Goal: Task Accomplishment & Management: Manage account settings

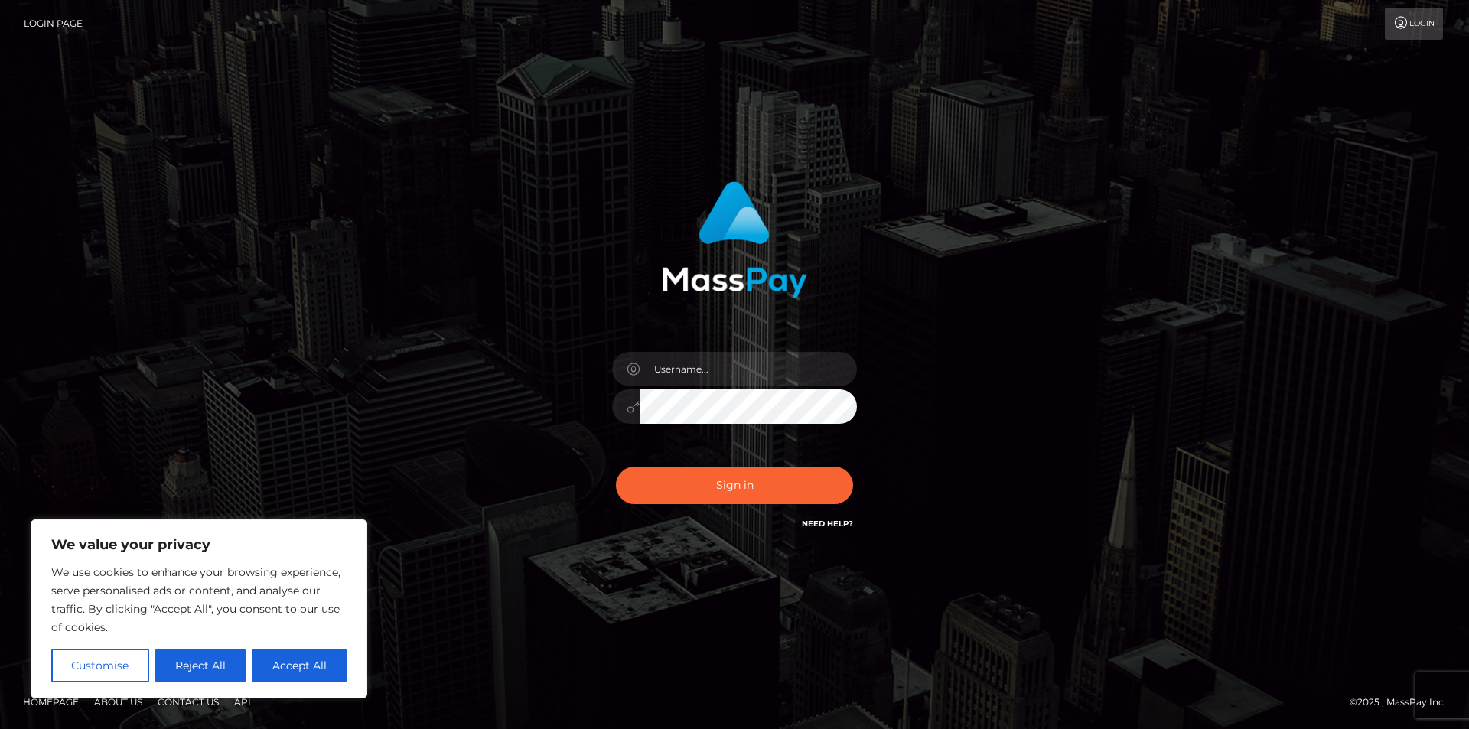
click at [761, 387] on div at bounding box center [735, 399] width 268 height 117
click at [343, 656] on button "Accept All" at bounding box center [299, 666] width 95 height 34
checkbox input "true"
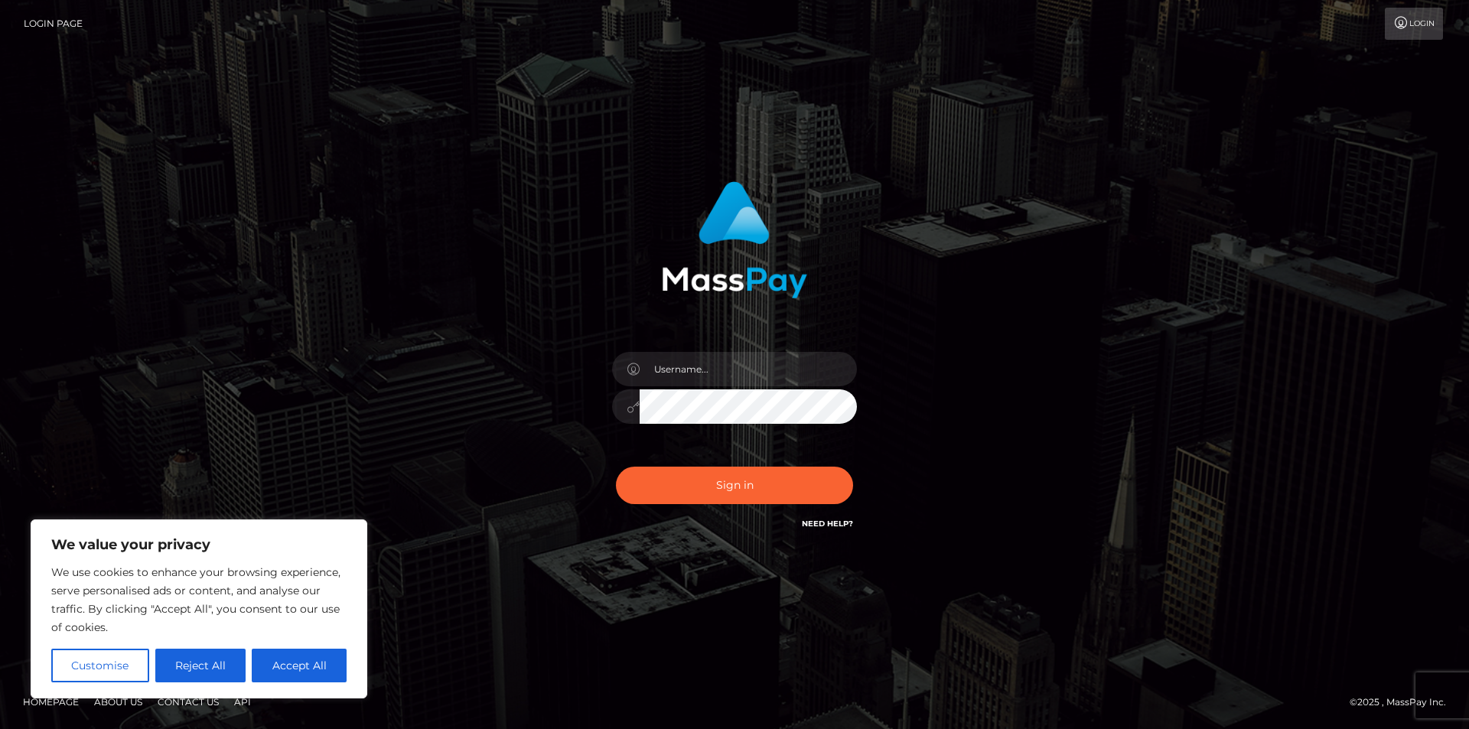
checkbox input "true"
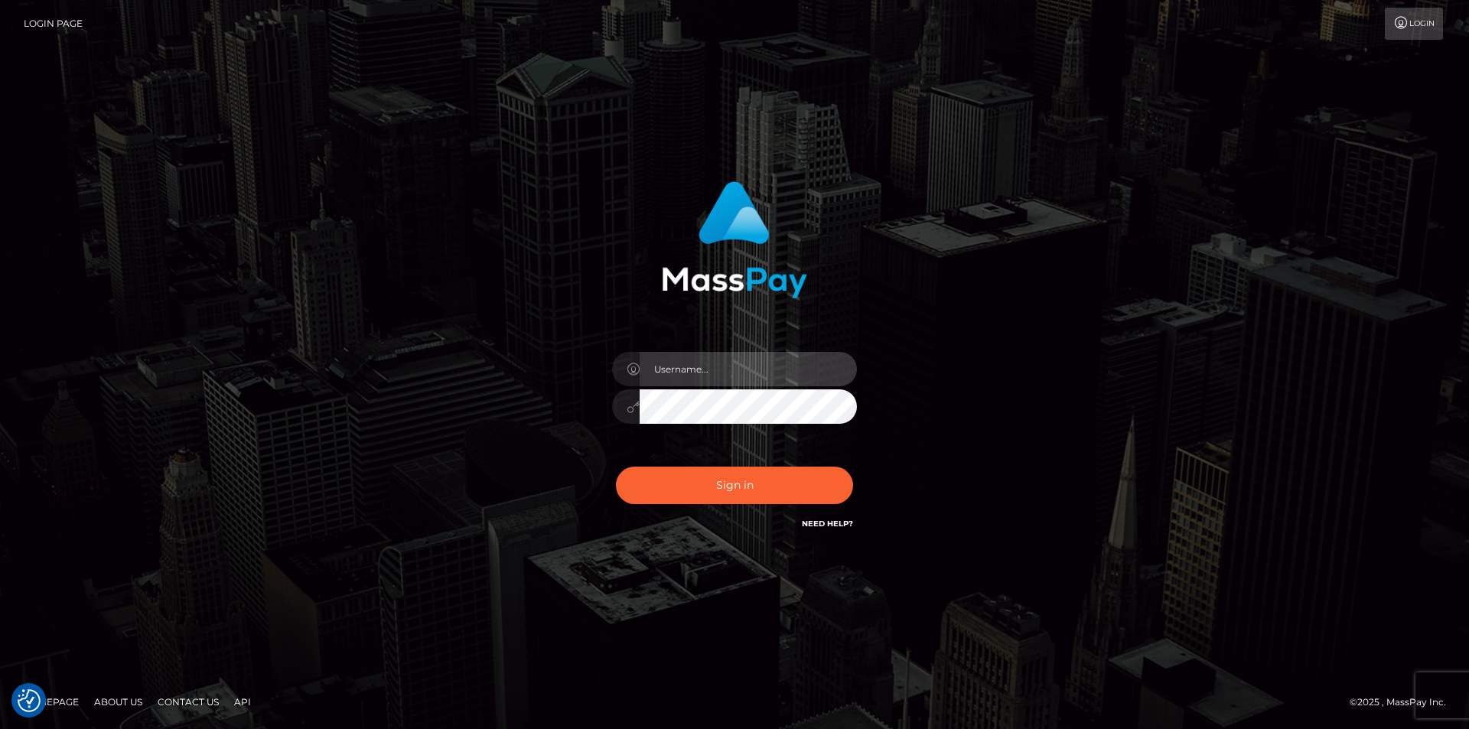
click at [723, 368] on input "text" at bounding box center [748, 369] width 217 height 34
type input "[EMAIL_ADDRESS][DOMAIN_NAME]"
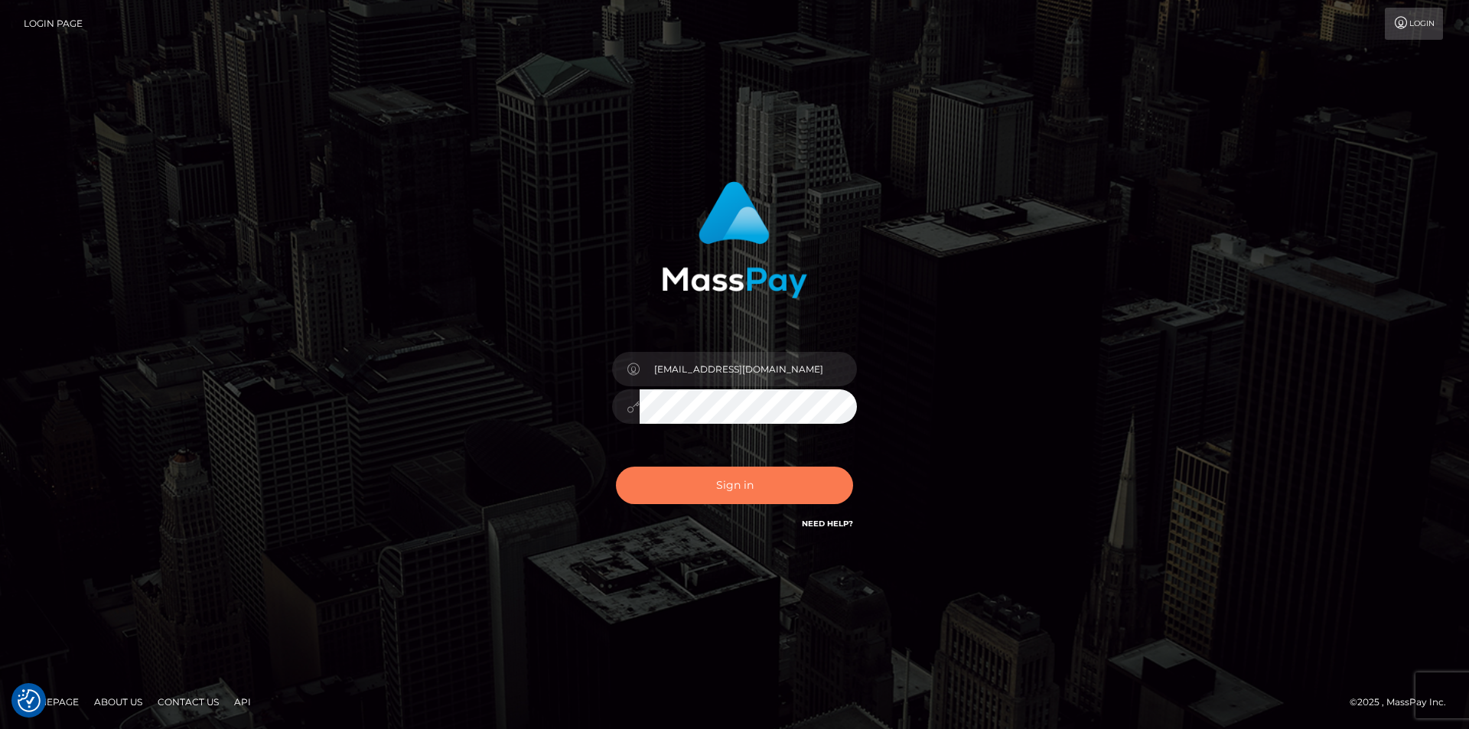
click at [720, 477] on button "Sign in" at bounding box center [734, 485] width 237 height 37
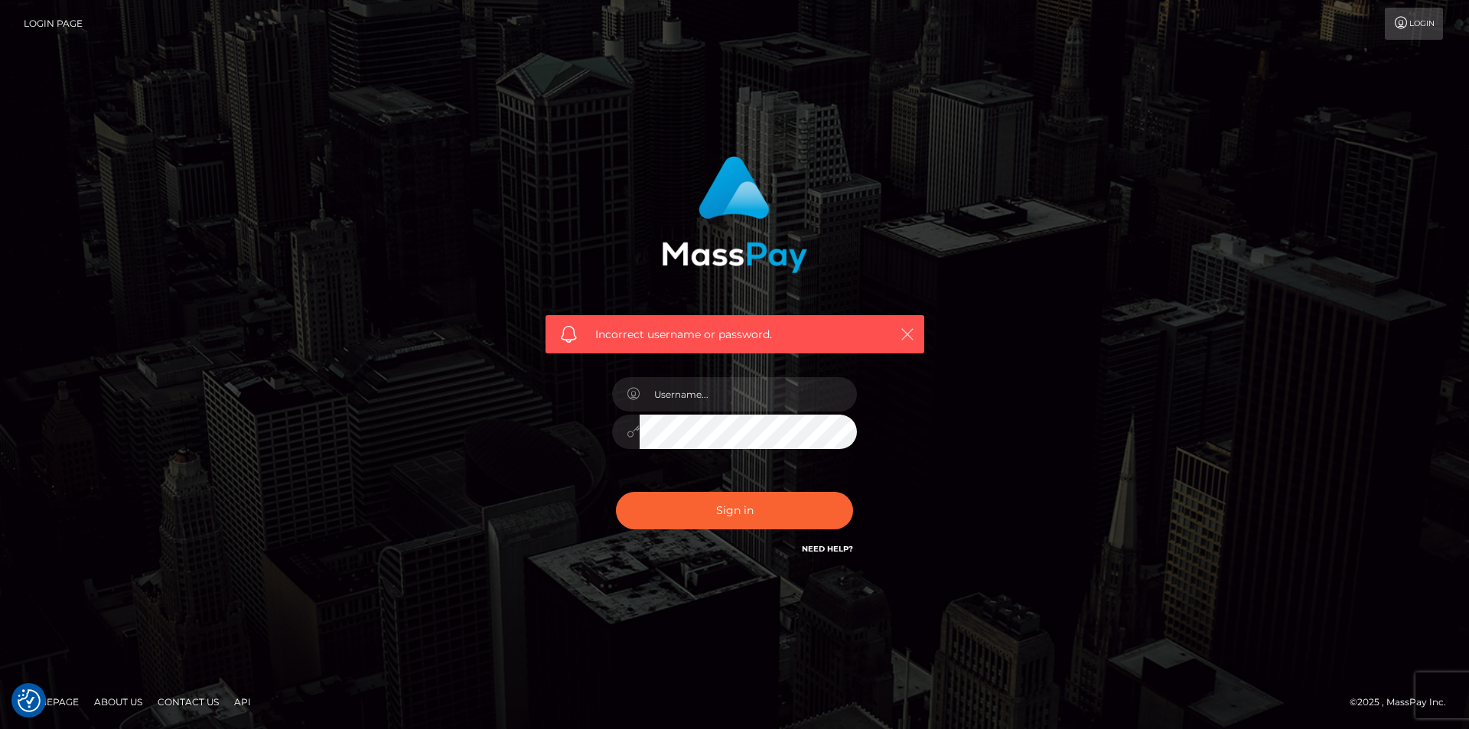
click at [910, 327] on icon "button" at bounding box center [907, 334] width 15 height 15
drag, startPoint x: 884, startPoint y: 340, endPoint x: 900, endPoint y: 331, distance: 18.5
click at [885, 340] on div "Incorrect username or password." at bounding box center [735, 334] width 379 height 38
click at [900, 330] on icon "button" at bounding box center [907, 334] width 15 height 15
click at [913, 331] on icon "button" at bounding box center [907, 334] width 15 height 15
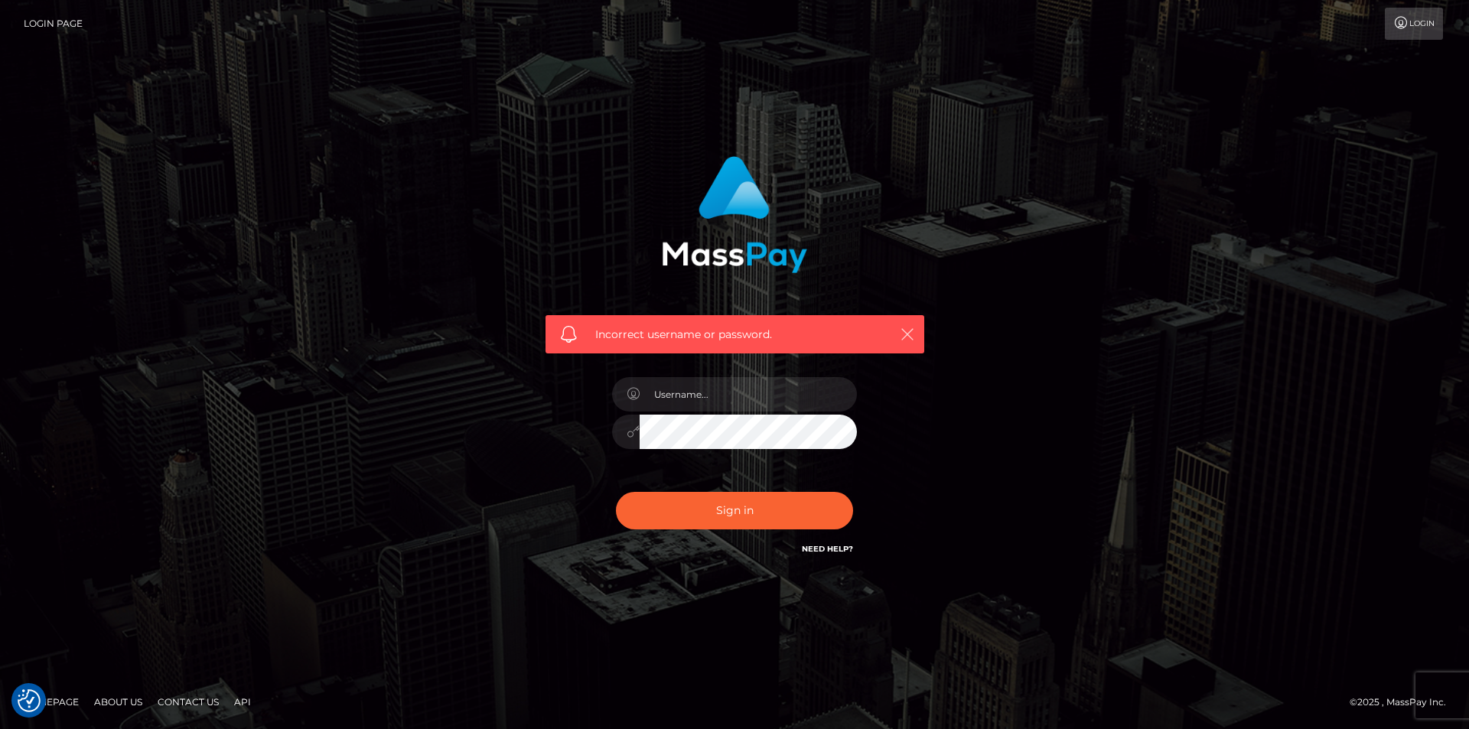
click at [908, 333] on icon "button" at bounding box center [907, 334] width 15 height 15
type input "goddesstinaca@hotmail.com"
click at [758, 500] on button "Sign in" at bounding box center [734, 510] width 237 height 37
click at [903, 336] on icon "button" at bounding box center [907, 334] width 15 height 15
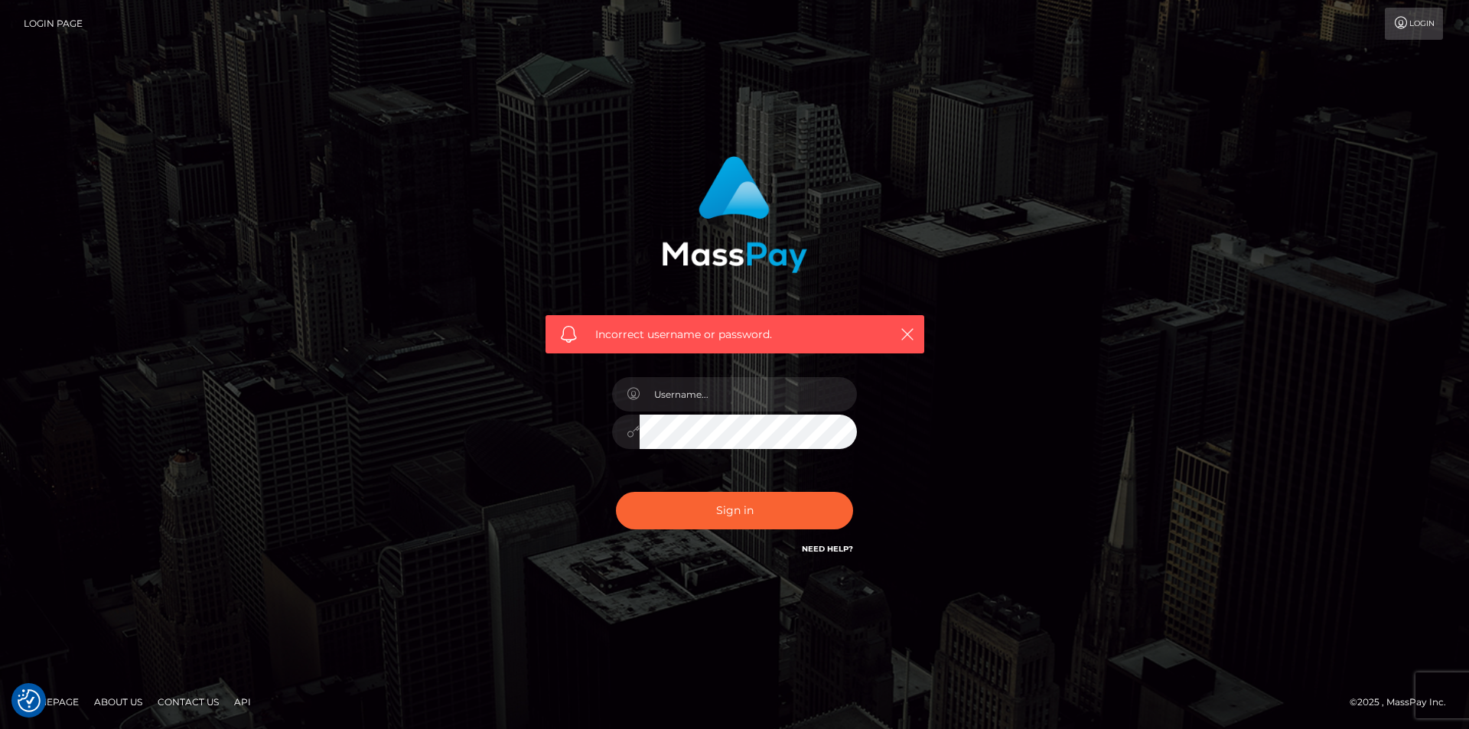
click at [1440, 24] on link "Login" at bounding box center [1414, 24] width 58 height 32
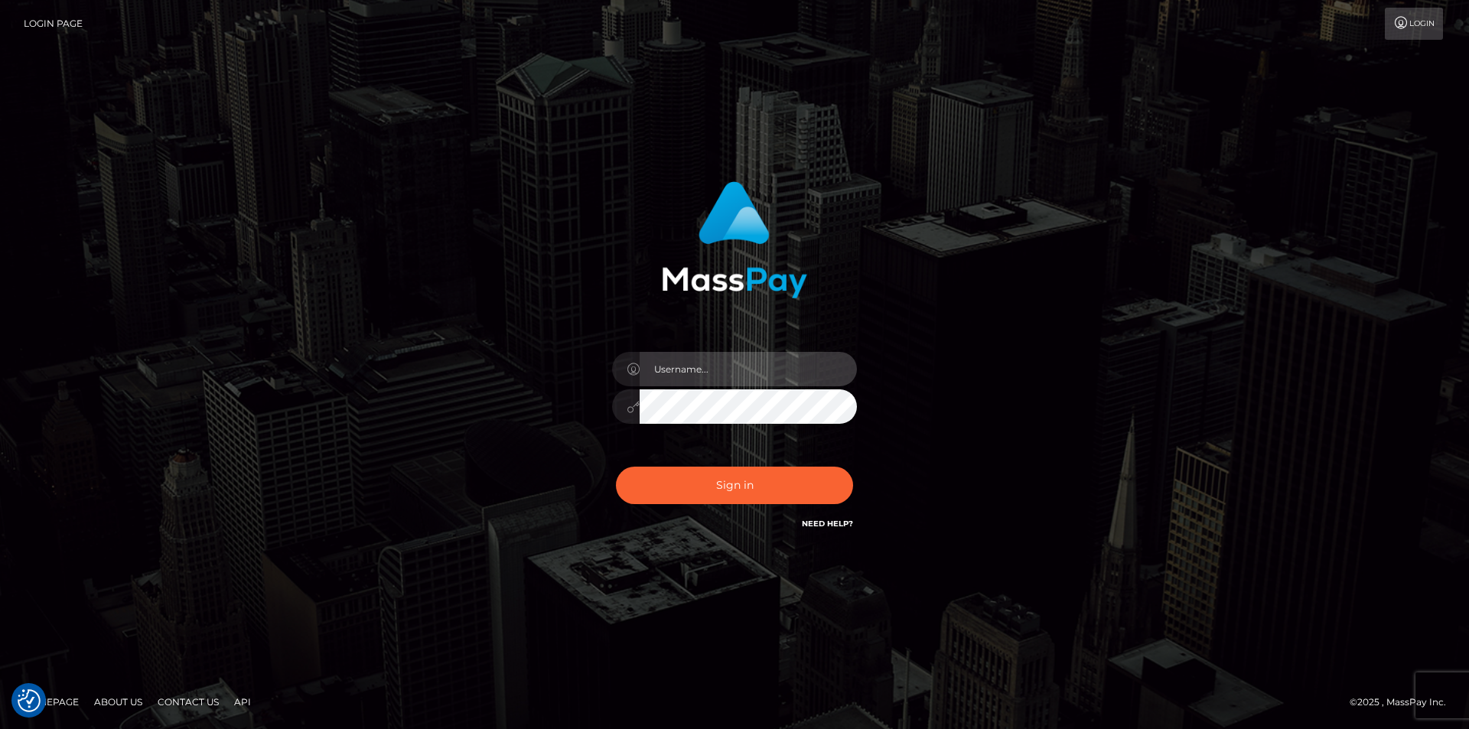
click at [760, 369] on input "text" at bounding box center [748, 369] width 217 height 34
type input "[EMAIL_ADDRESS][DOMAIN_NAME]"
click at [799, 440] on div "[EMAIL_ADDRESS][DOMAIN_NAME]" at bounding box center [735, 399] width 268 height 117
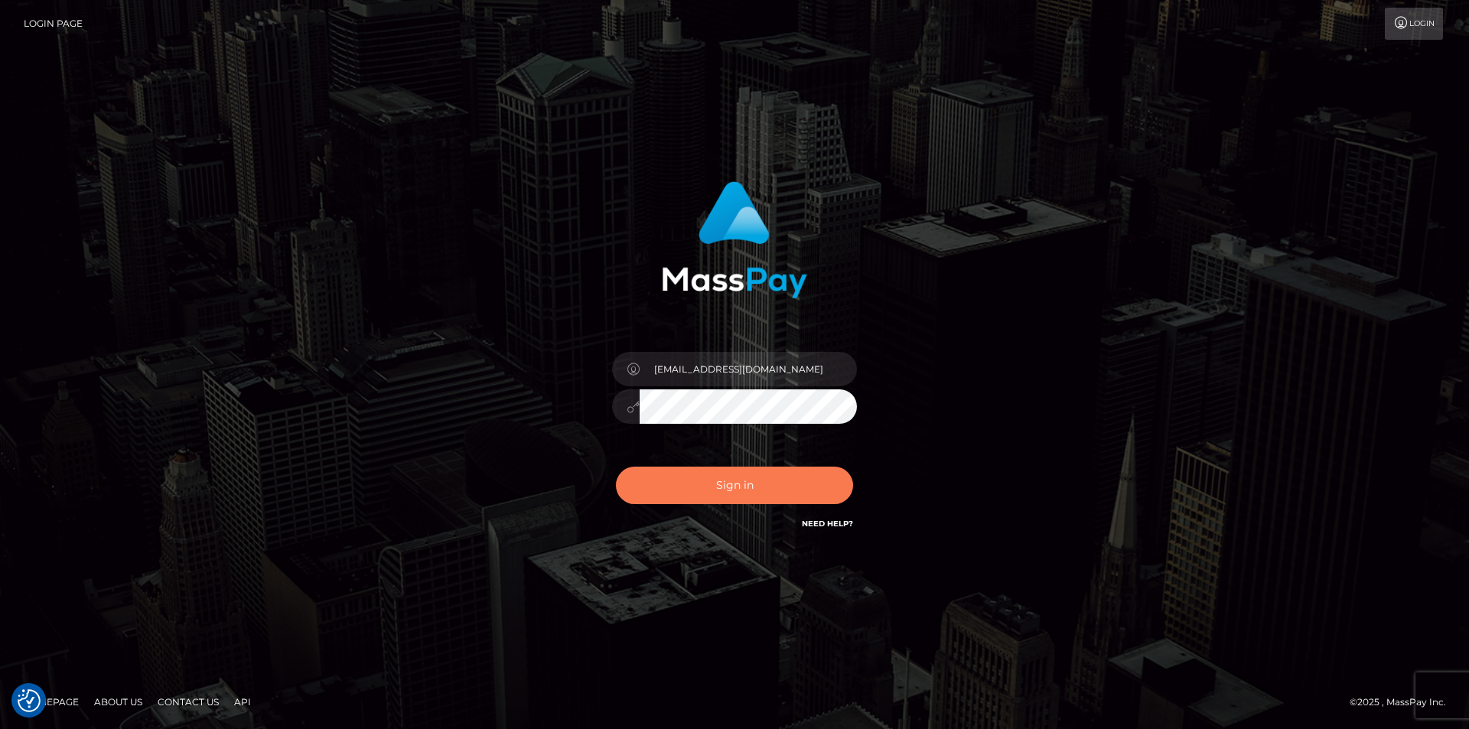
click at [764, 473] on button "Sign in" at bounding box center [734, 485] width 237 height 37
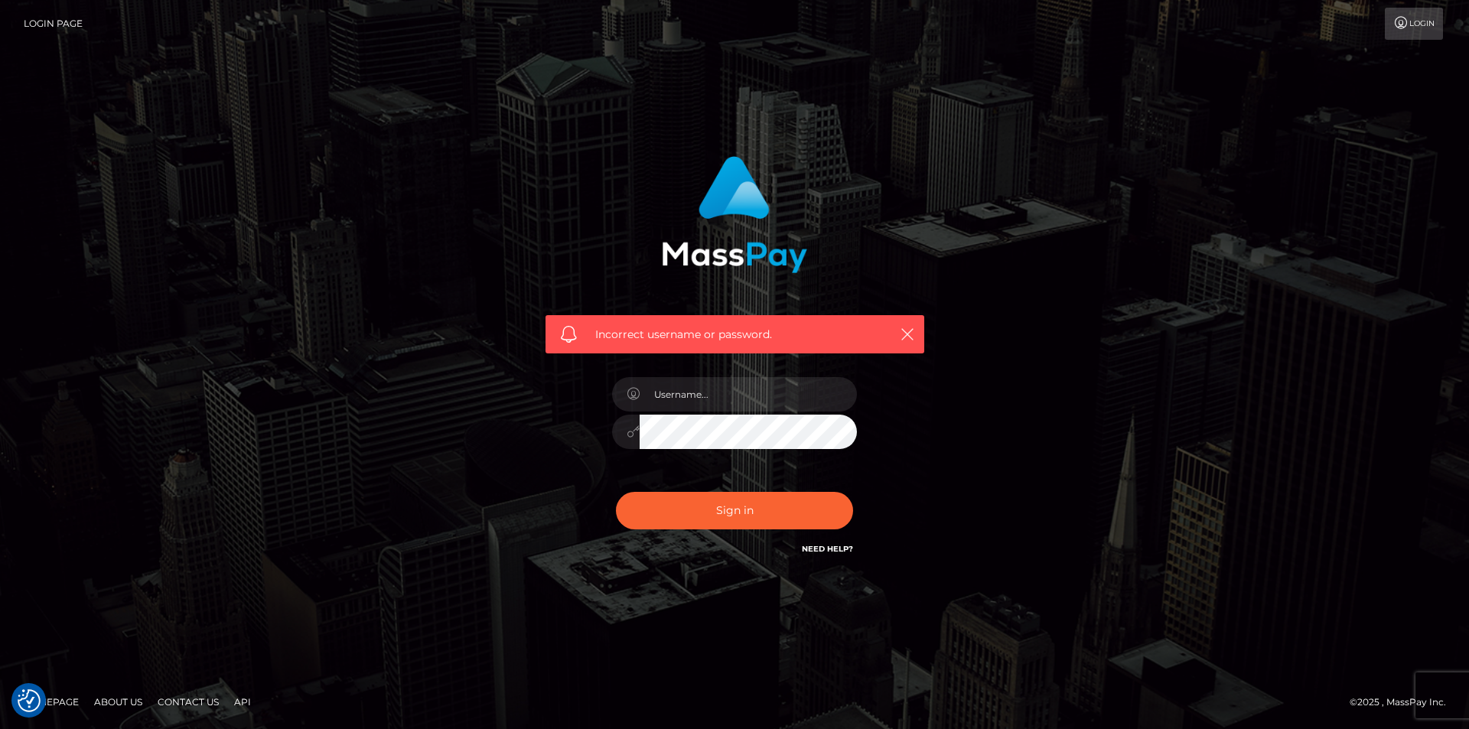
click at [761, 411] on div at bounding box center [735, 424] width 268 height 117
click at [858, 422] on div at bounding box center [735, 424] width 268 height 117
